Goal: Find specific page/section: Find specific page/section

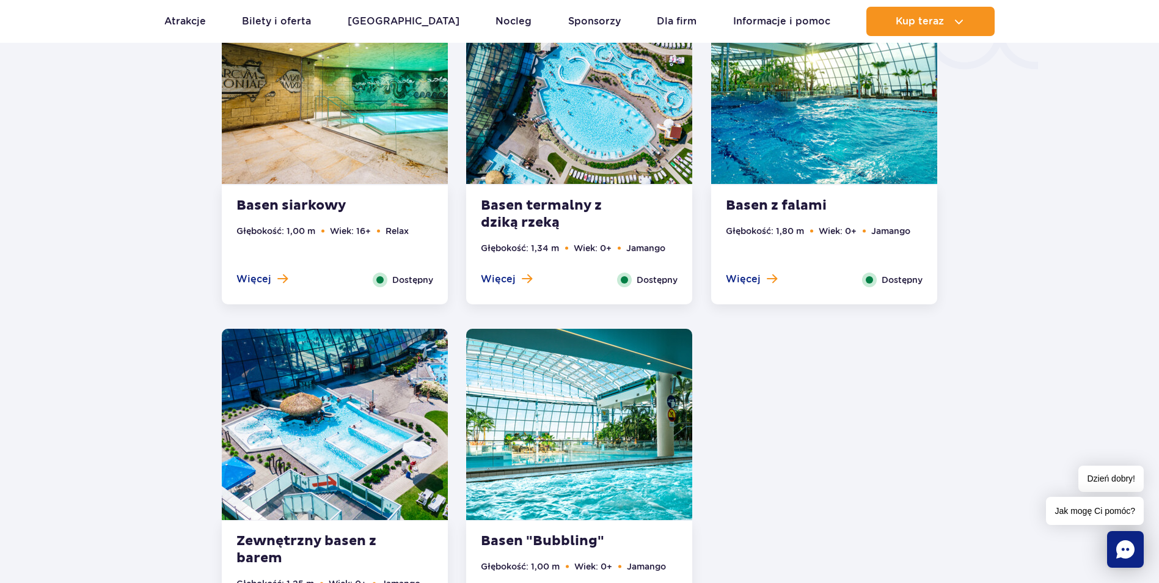
scroll to position [2388, 0]
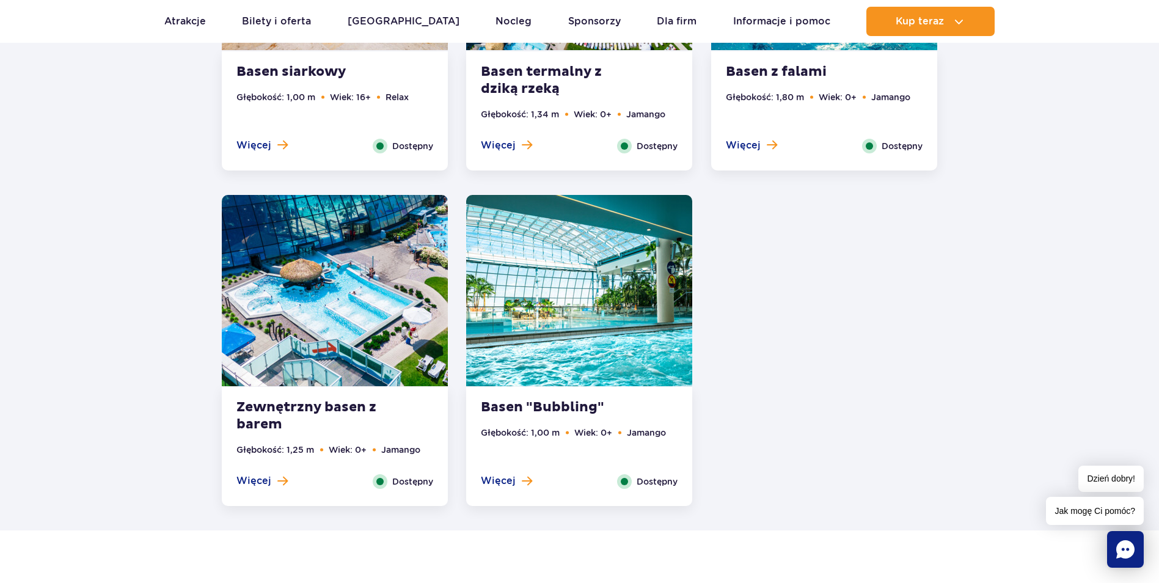
click at [536, 343] on img at bounding box center [579, 290] width 226 height 191
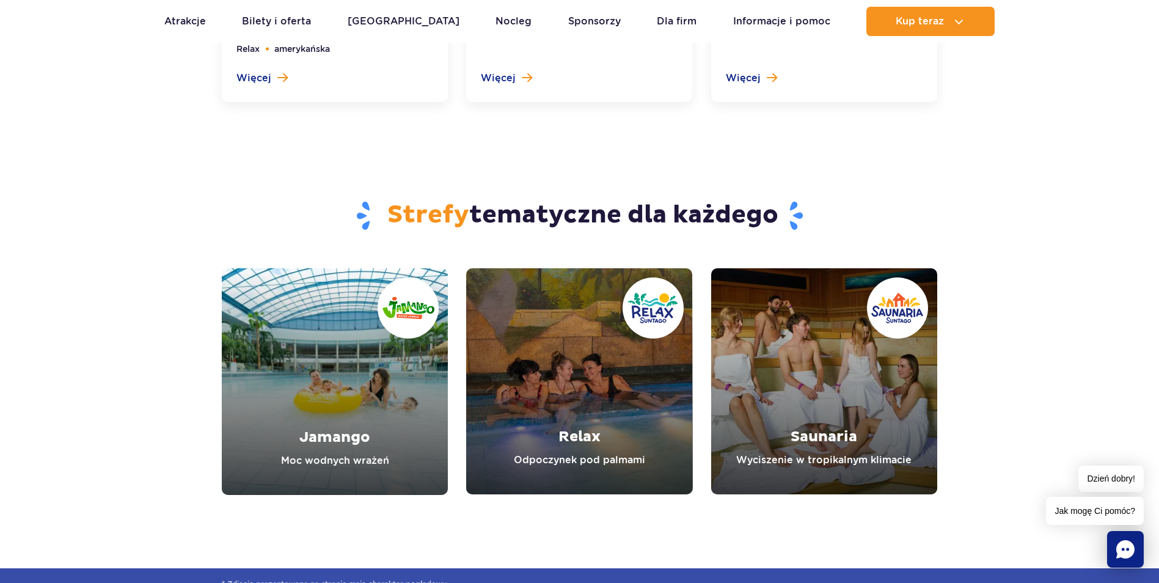
scroll to position [3762, 0]
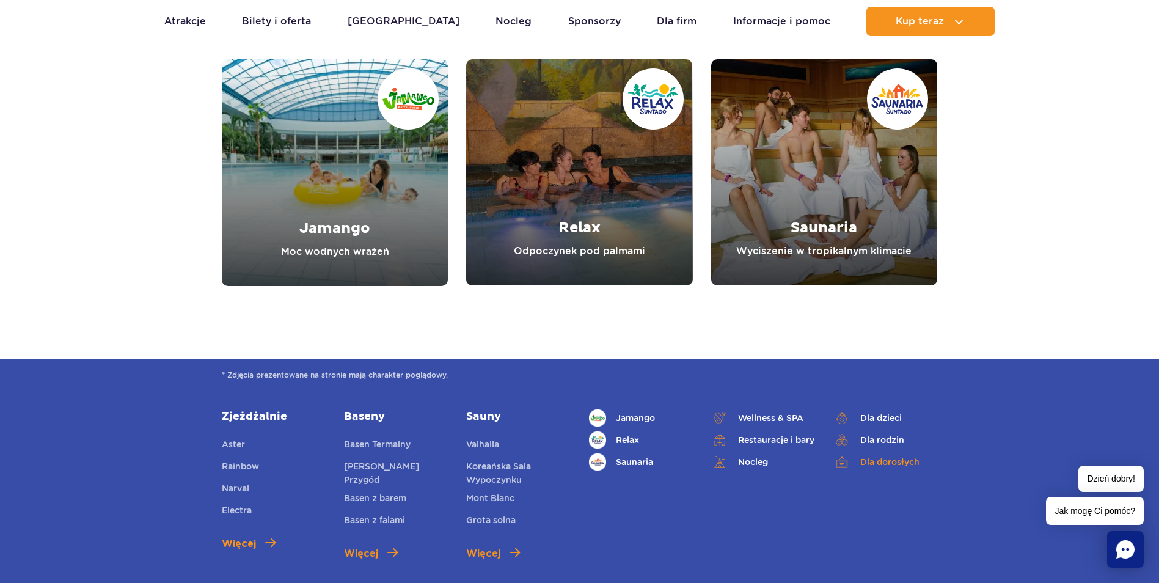
click at [894, 461] on link "Dla dorosłych" at bounding box center [885, 461] width 104 height 17
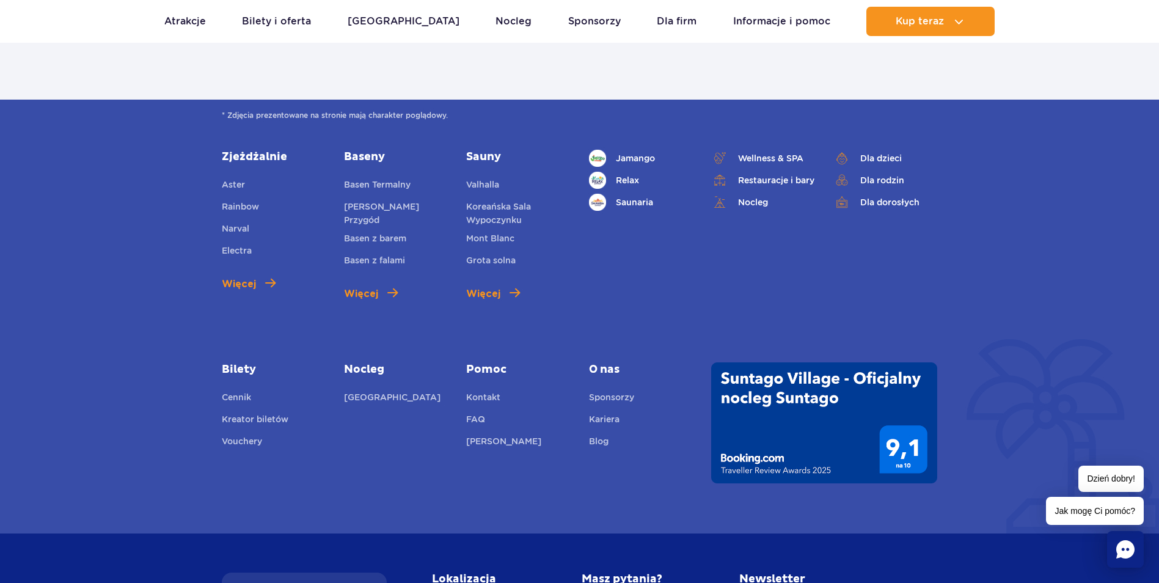
scroll to position [1957, 0]
